Goal: Task Accomplishment & Management: Use online tool/utility

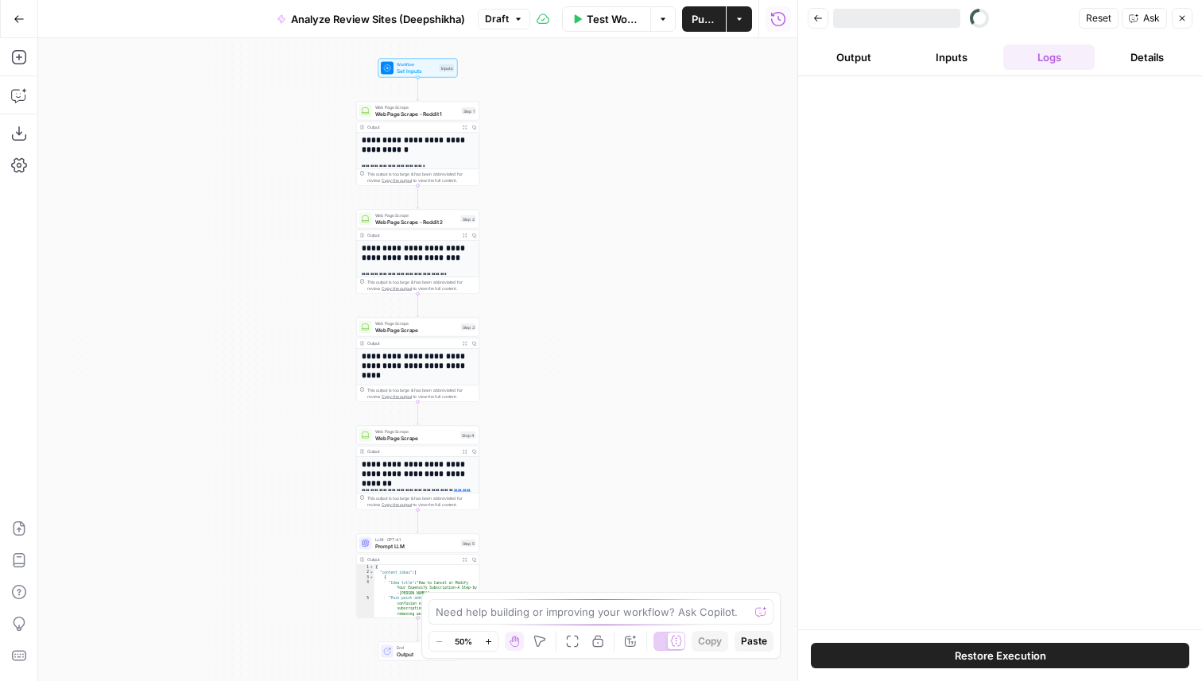
click at [1186, 16] on icon "button" at bounding box center [1182, 19] width 10 height 10
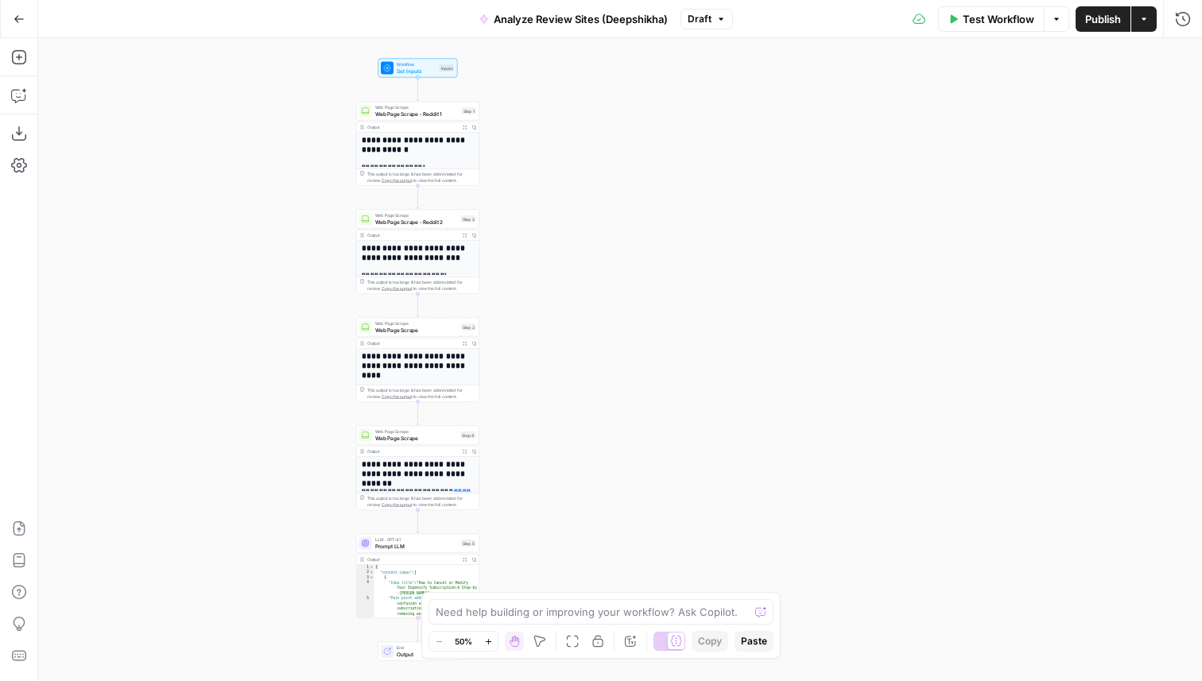
click at [1196, 17] on div "Test Workflow Options Publish Actions Run History" at bounding box center [968, 18] width 470 height 37
click at [1188, 17] on icon "button" at bounding box center [1183, 18] width 14 height 14
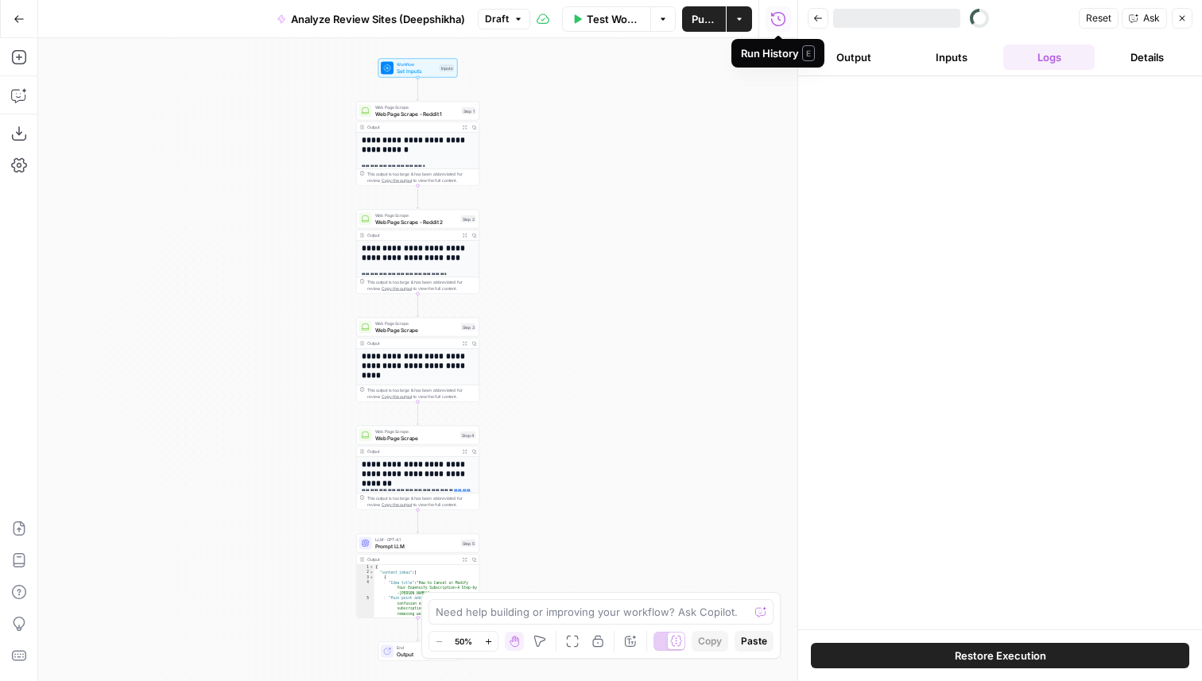
click at [813, 14] on icon "button" at bounding box center [818, 19] width 10 height 10
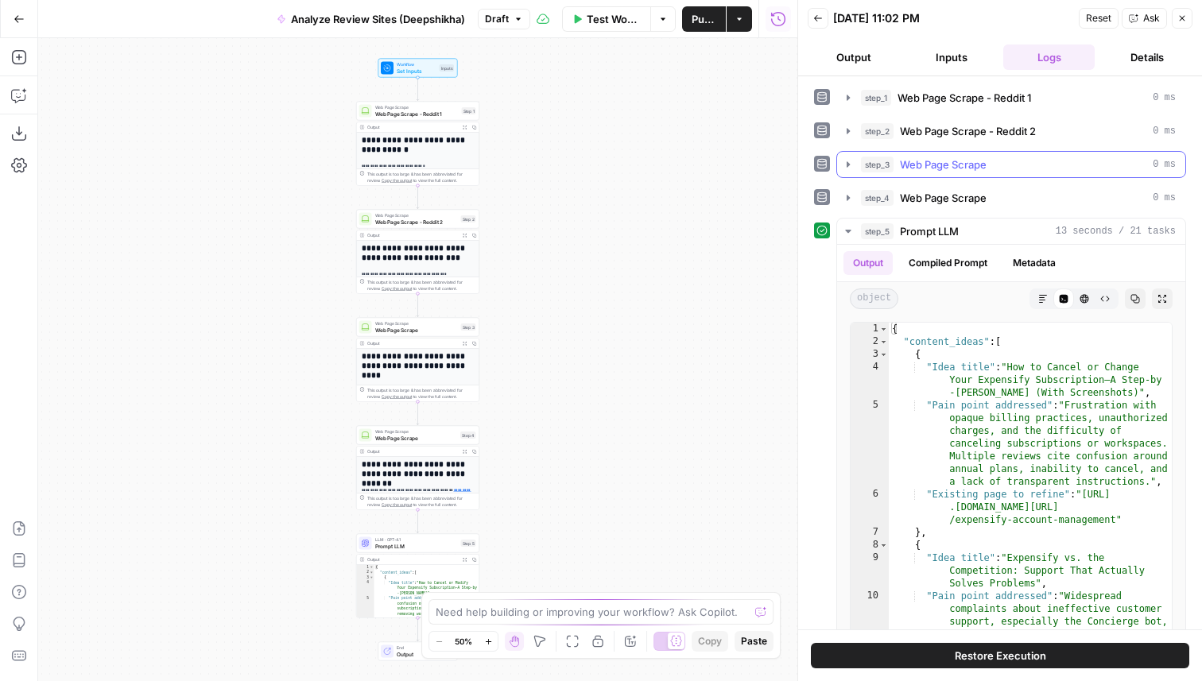
click at [847, 167] on icon "button" at bounding box center [848, 164] width 13 height 13
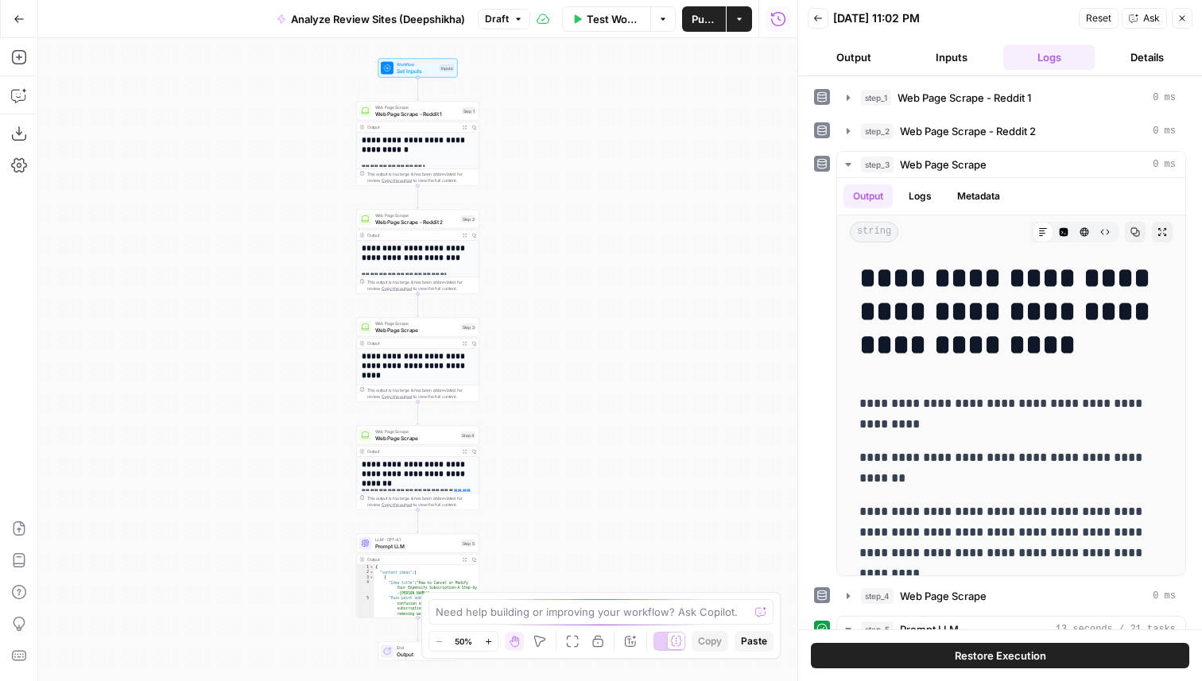
click at [816, 16] on icon "button" at bounding box center [818, 18] width 8 height 6
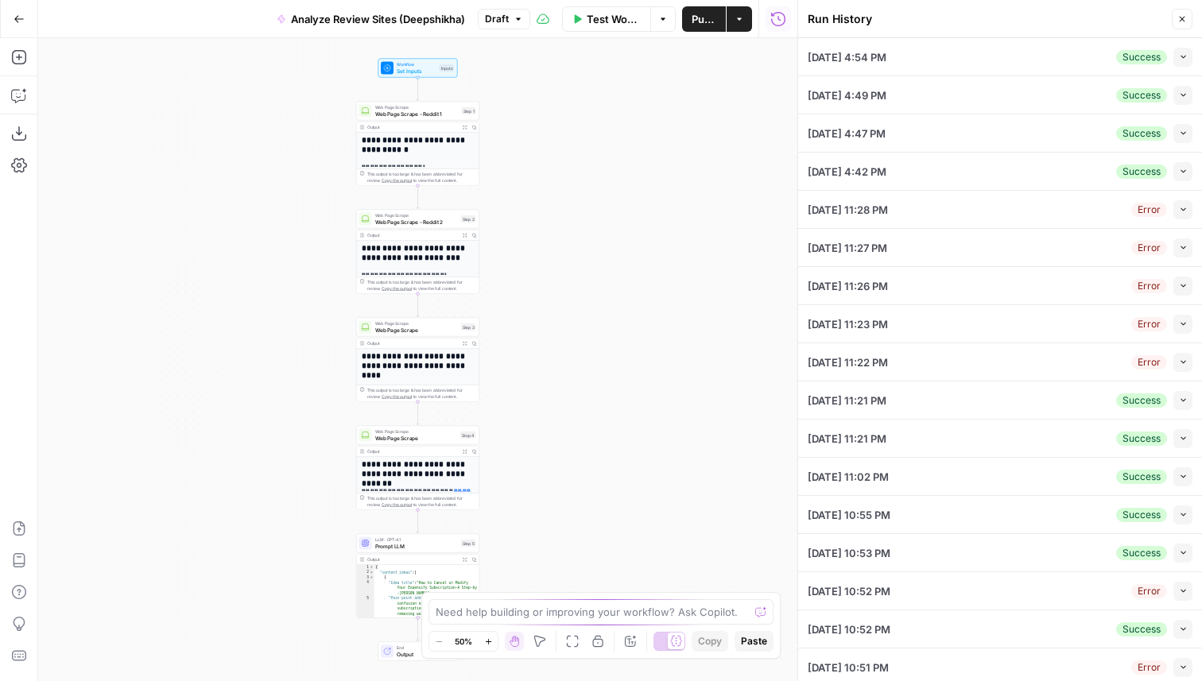
click at [1179, 209] on icon "button" at bounding box center [1183, 209] width 9 height 9
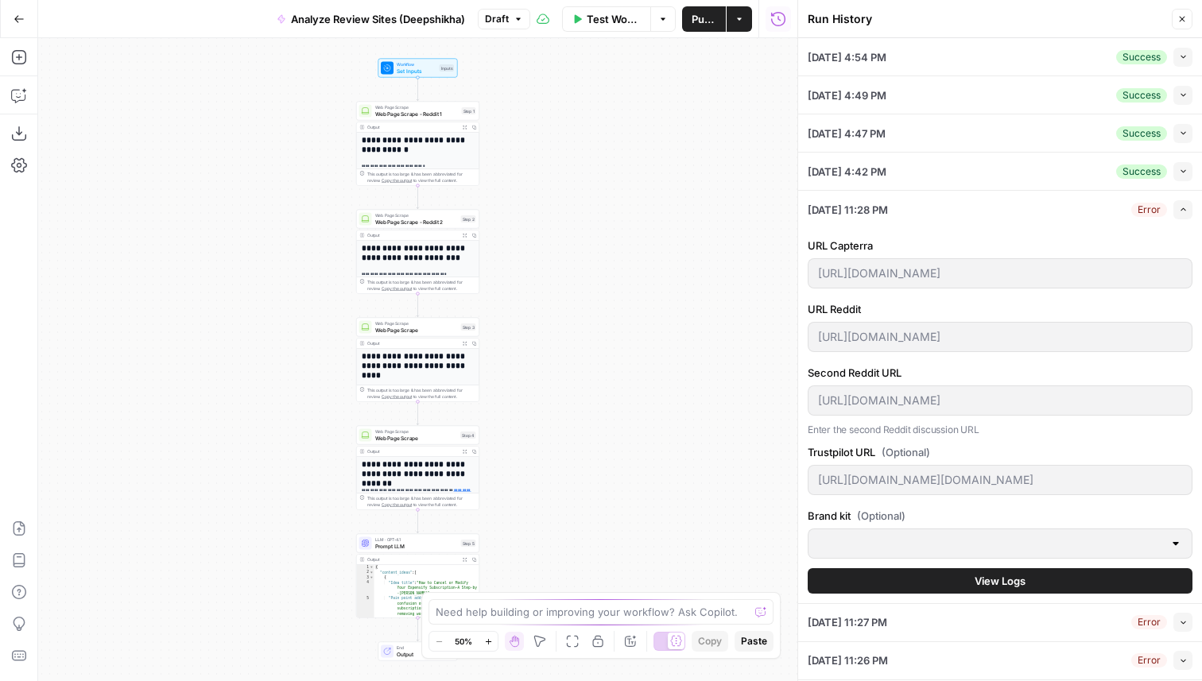
type input "Expensify - Deepshikha"
click at [966, 583] on button "View Logs" at bounding box center [1000, 580] width 385 height 25
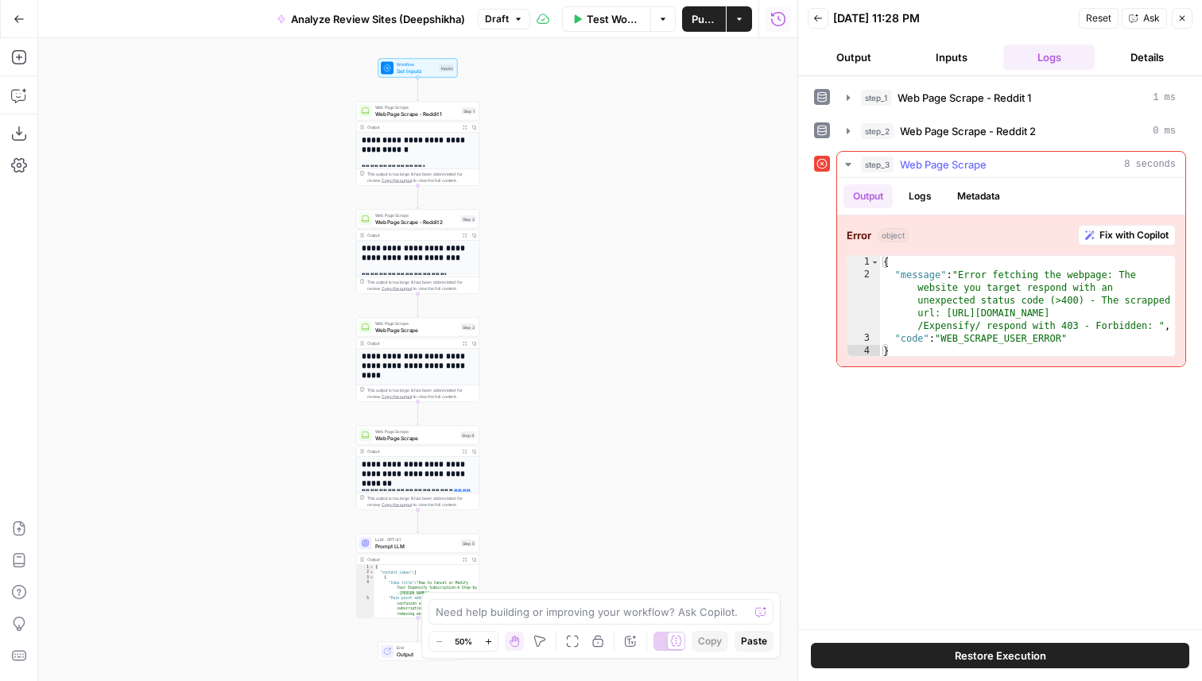
type textarea "**********"
click at [1042, 315] on div "{ "message" : "Error fetching the webpage: The website you target respond with …" at bounding box center [1027, 319] width 295 height 127
click at [924, 201] on button "Logs" at bounding box center [920, 196] width 42 height 24
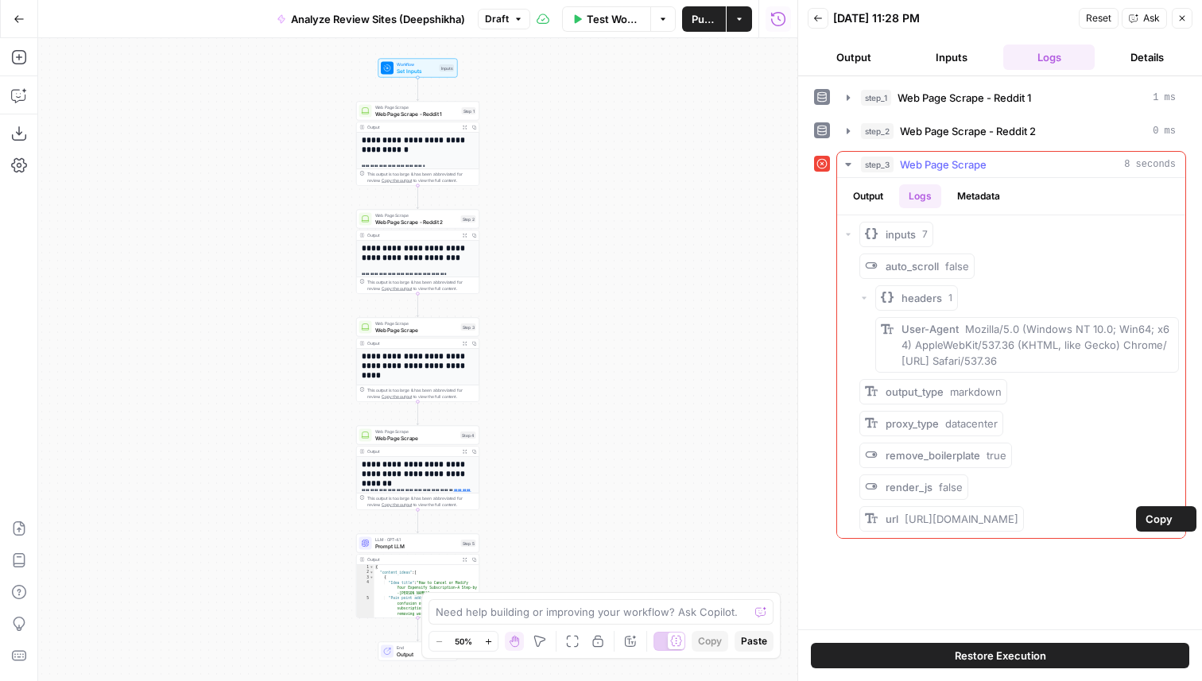
drag, startPoint x: 1131, startPoint y: 521, endPoint x: 905, endPoint y: 518, distance: 226.6
click at [905, 518] on span "https://www.capterra.com/p/97594/Expensify/" at bounding box center [962, 519] width 114 height 13
copy span "https://www.capterra.com/p/97594/Expensify/"
click at [824, 21] on button "Back" at bounding box center [818, 18] width 21 height 21
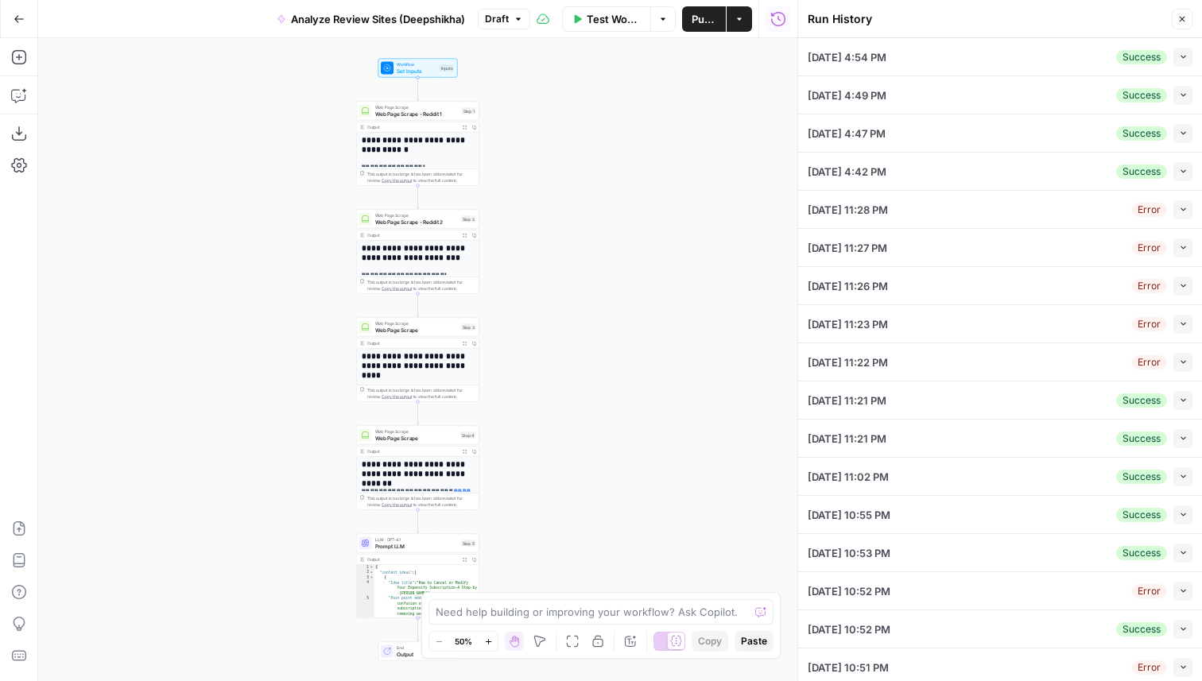
click at [1180, 250] on icon "button" at bounding box center [1183, 247] width 9 height 9
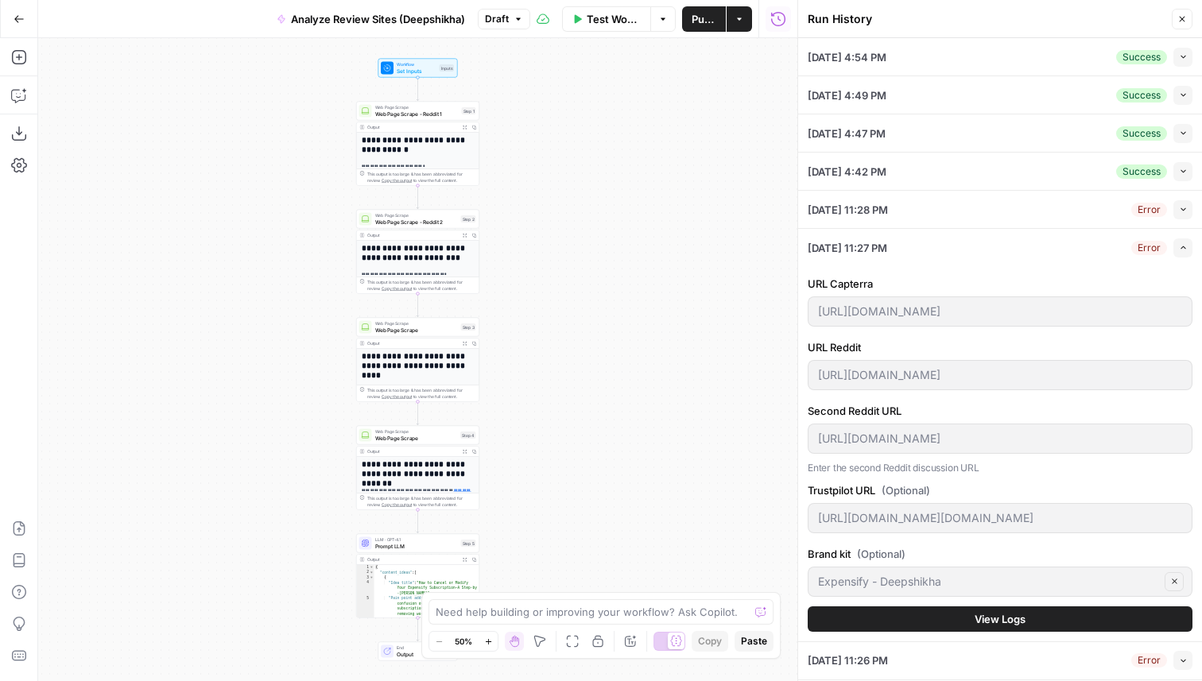
click at [994, 622] on span "View Logs" at bounding box center [1000, 619] width 51 height 16
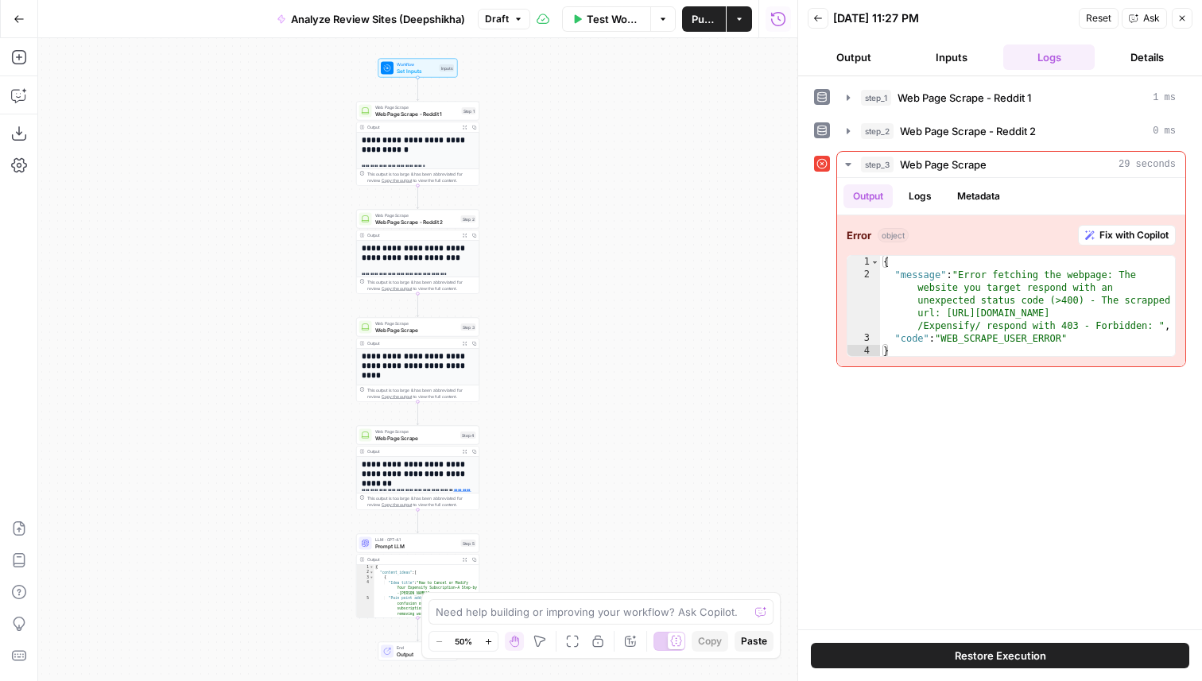
click at [820, 29] on div "Back 08/25/25 at 11:27 PM Reset Ask Close" at bounding box center [1000, 18] width 385 height 24
